Goal: Find specific page/section

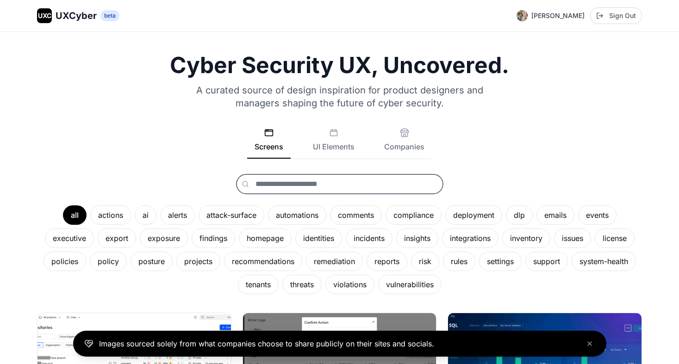
click at [325, 189] on input "text" at bounding box center [339, 184] width 207 height 20
click at [349, 143] on button "UI Elements" at bounding box center [333, 143] width 56 height 31
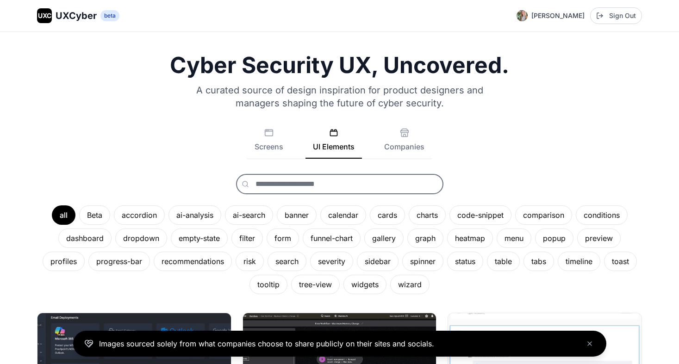
click at [318, 191] on input "text" at bounding box center [339, 184] width 207 height 20
type input "****"
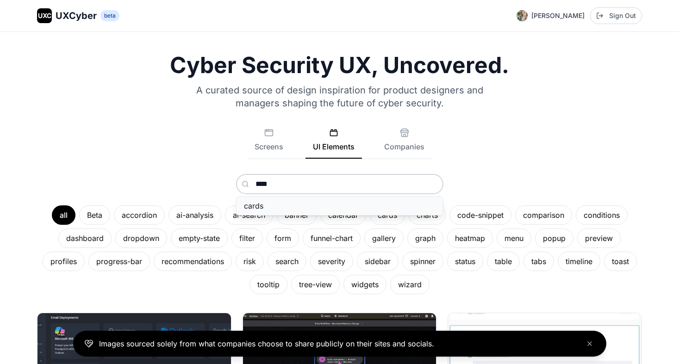
click at [272, 207] on button "cards" at bounding box center [339, 206] width 206 height 19
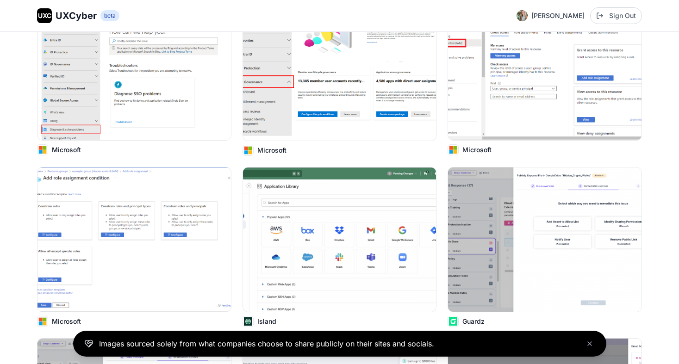
scroll to position [3919, 0]
